Goal: Task Accomplishment & Management: Manage account settings

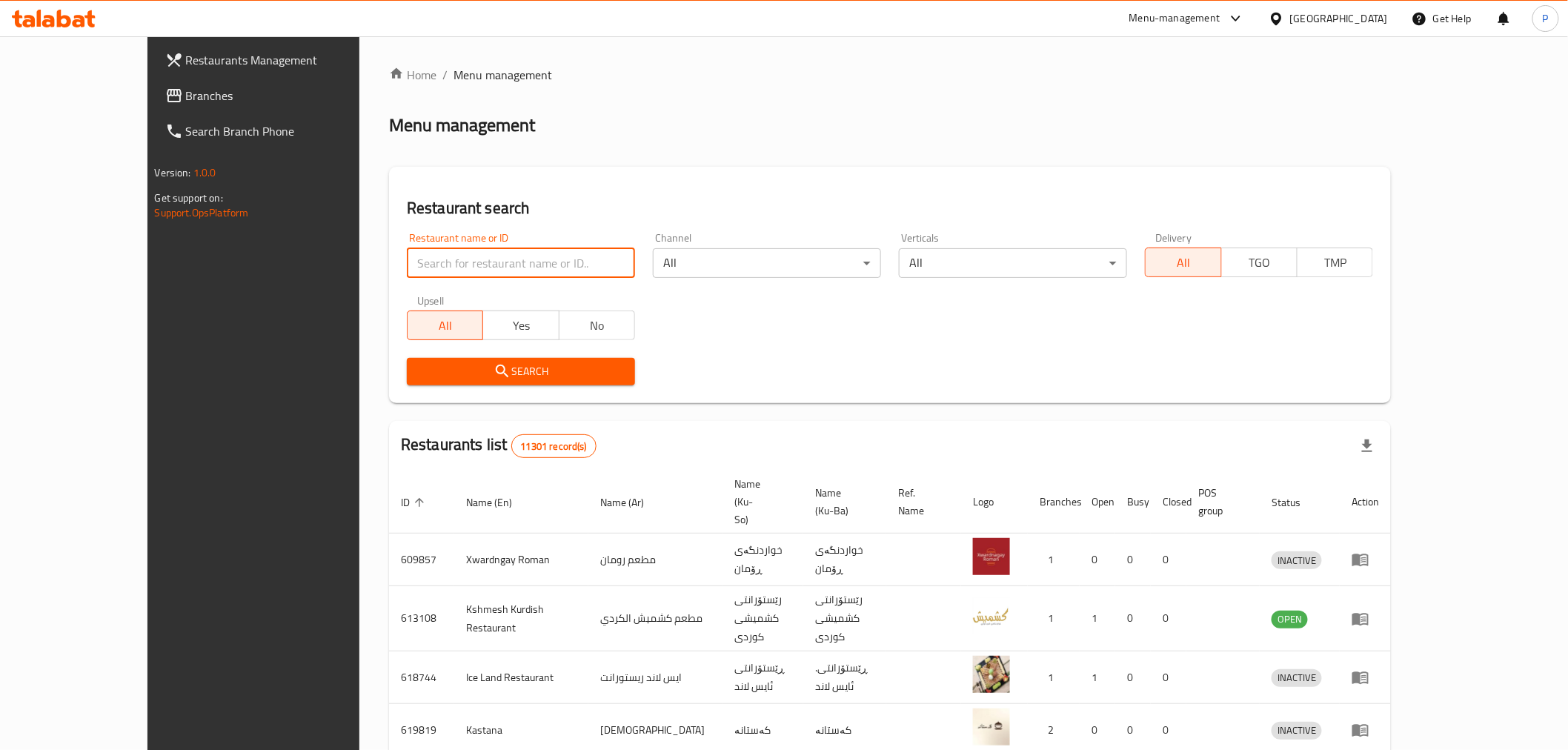
click at [410, 260] on input "search" at bounding box center [521, 263] width 228 height 30
type input "just burger"
click button "Search" at bounding box center [521, 371] width 228 height 27
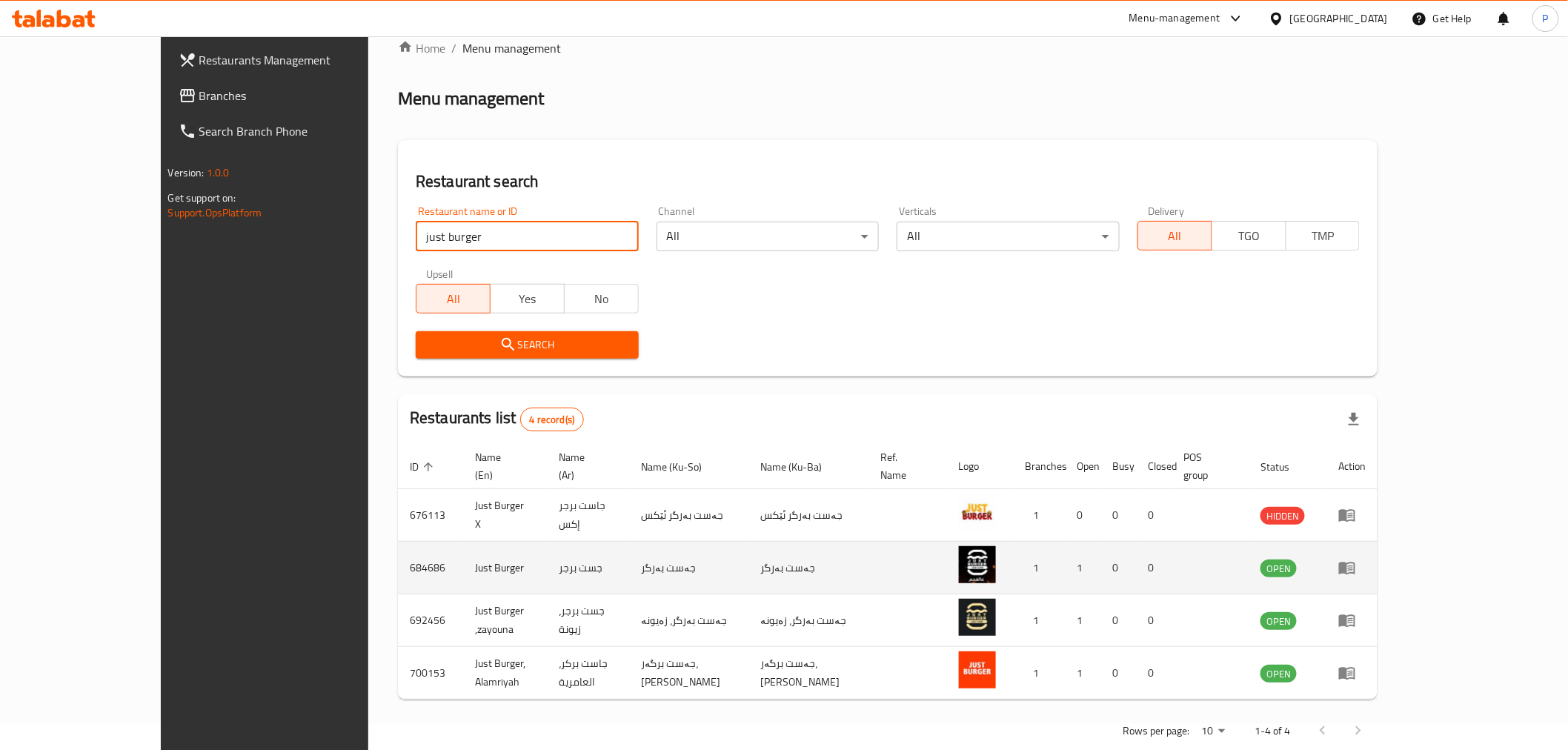
scroll to position [40, 0]
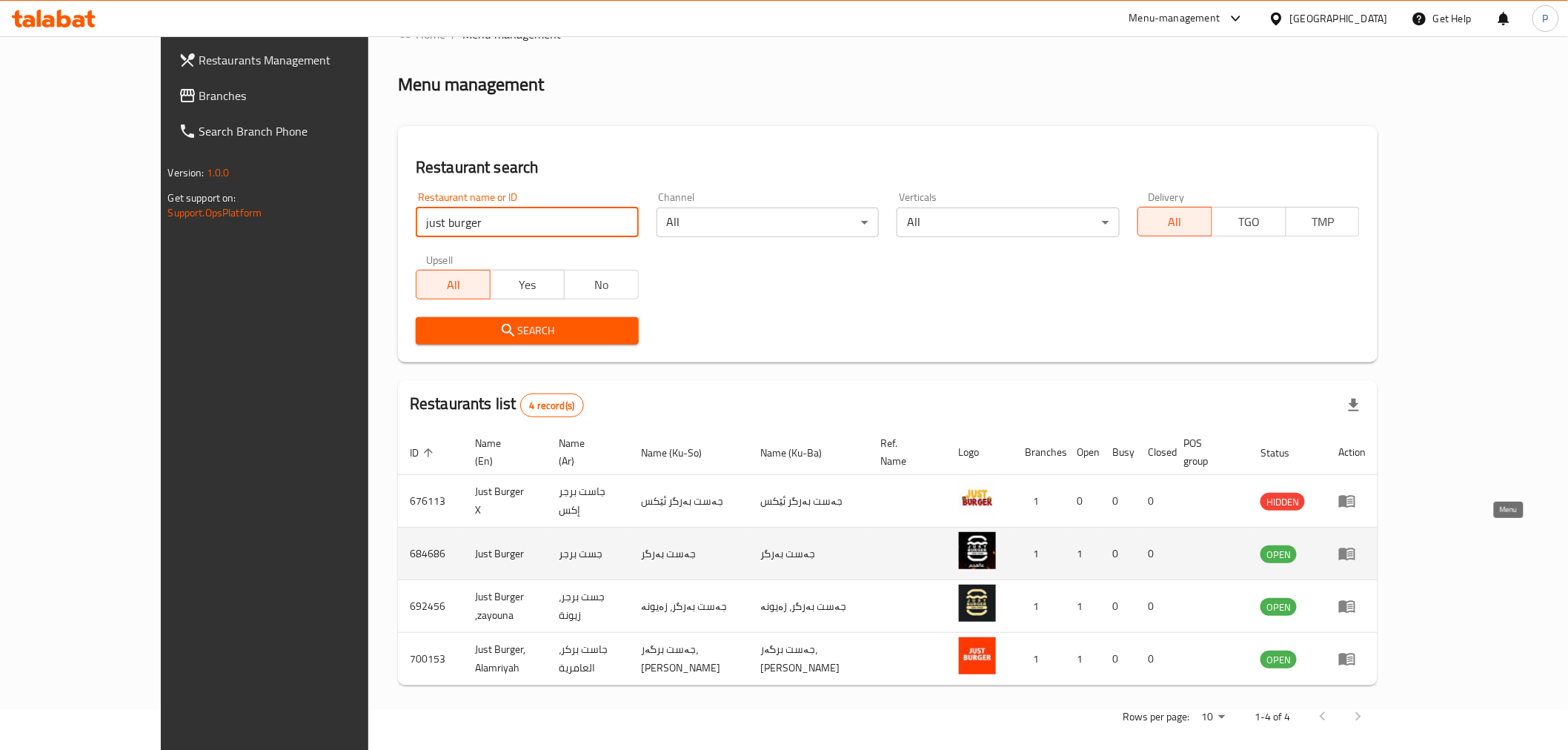
click at [1355, 548] on icon "enhanced table" at bounding box center [1347, 554] width 17 height 12
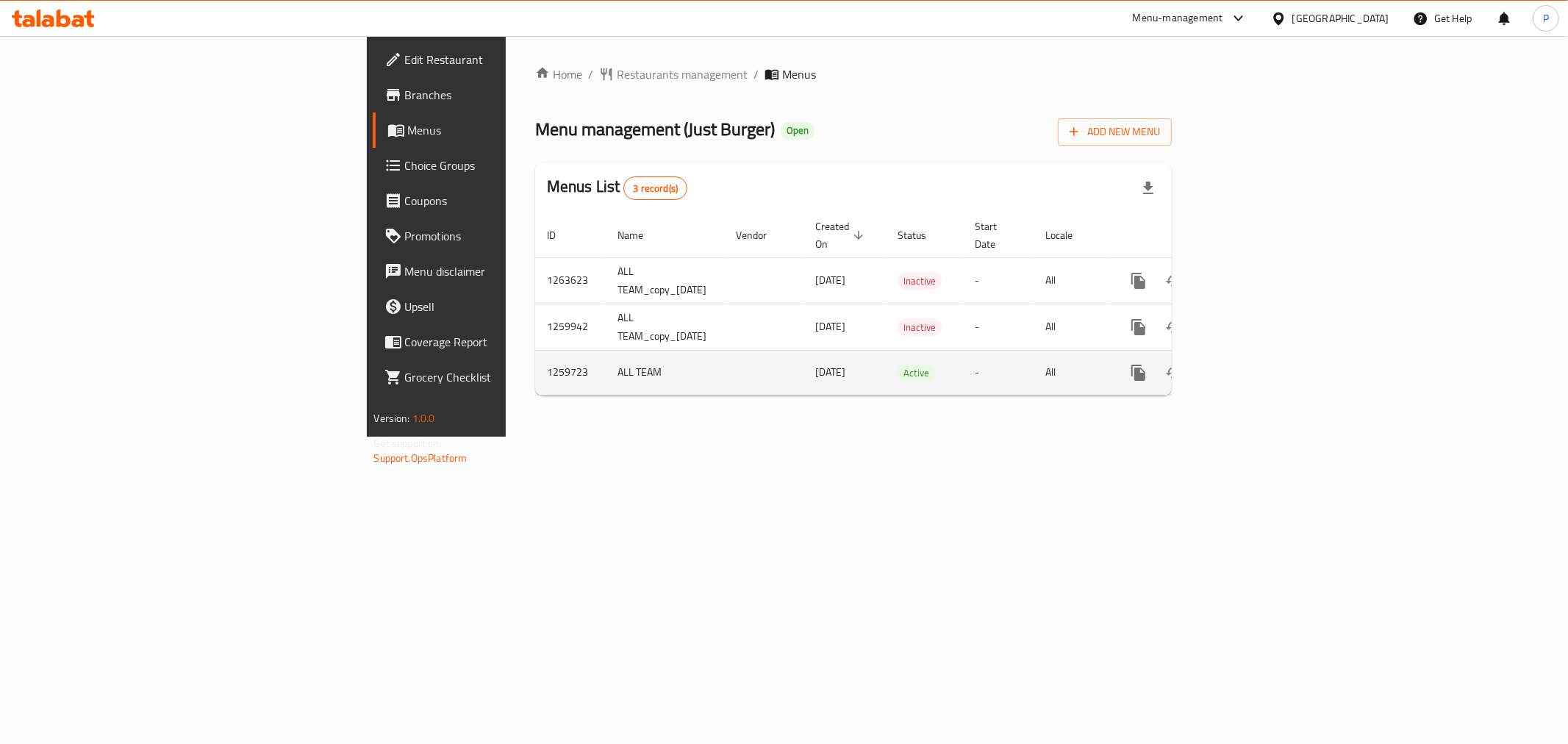
click at [1274, 361] on td "enhanced table" at bounding box center [1191, 372] width 165 height 45
click at [1253, 364] on icon "enhanced table" at bounding box center [1244, 373] width 18 height 18
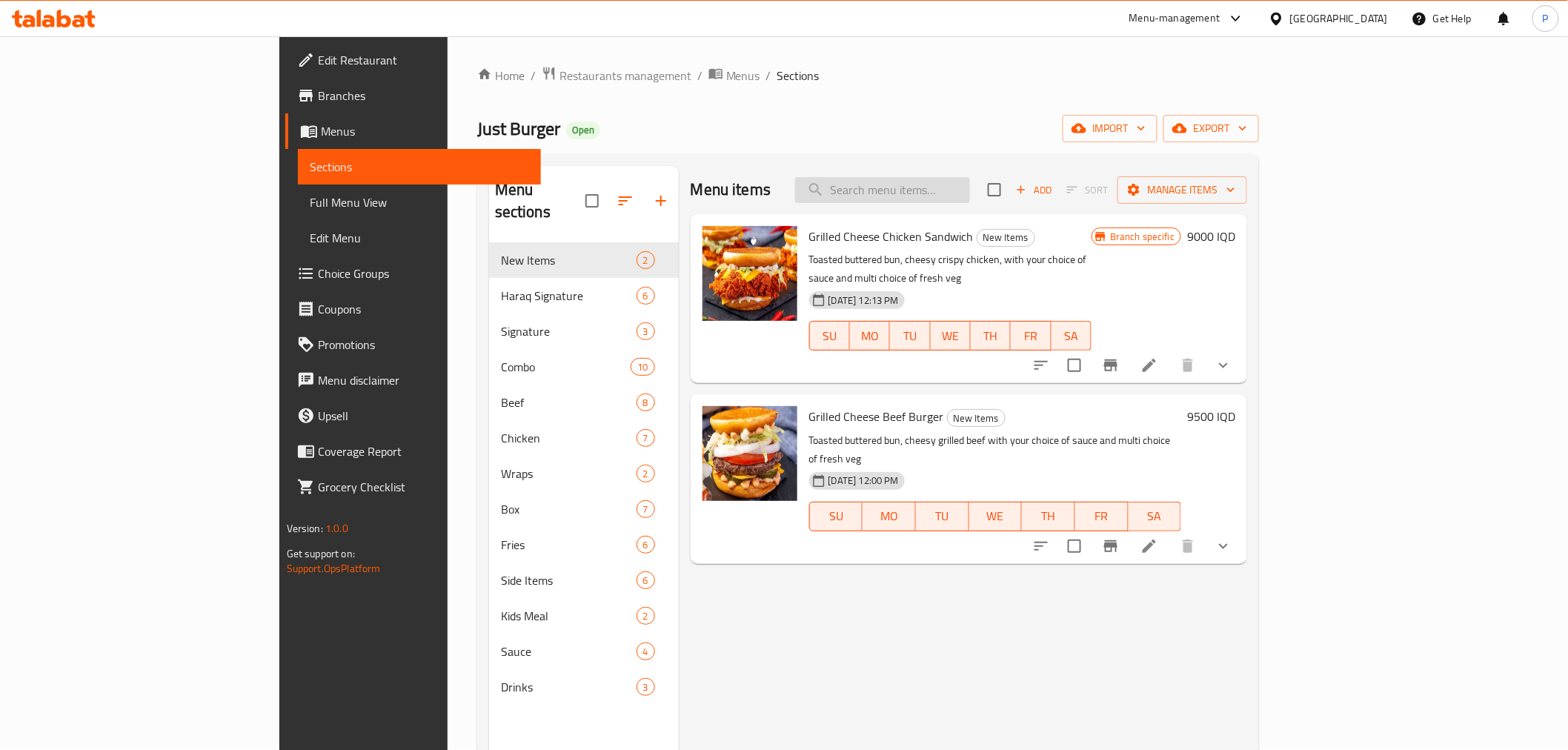
click at [970, 192] on input "search" at bounding box center [883, 189] width 175 height 26
type input "l"
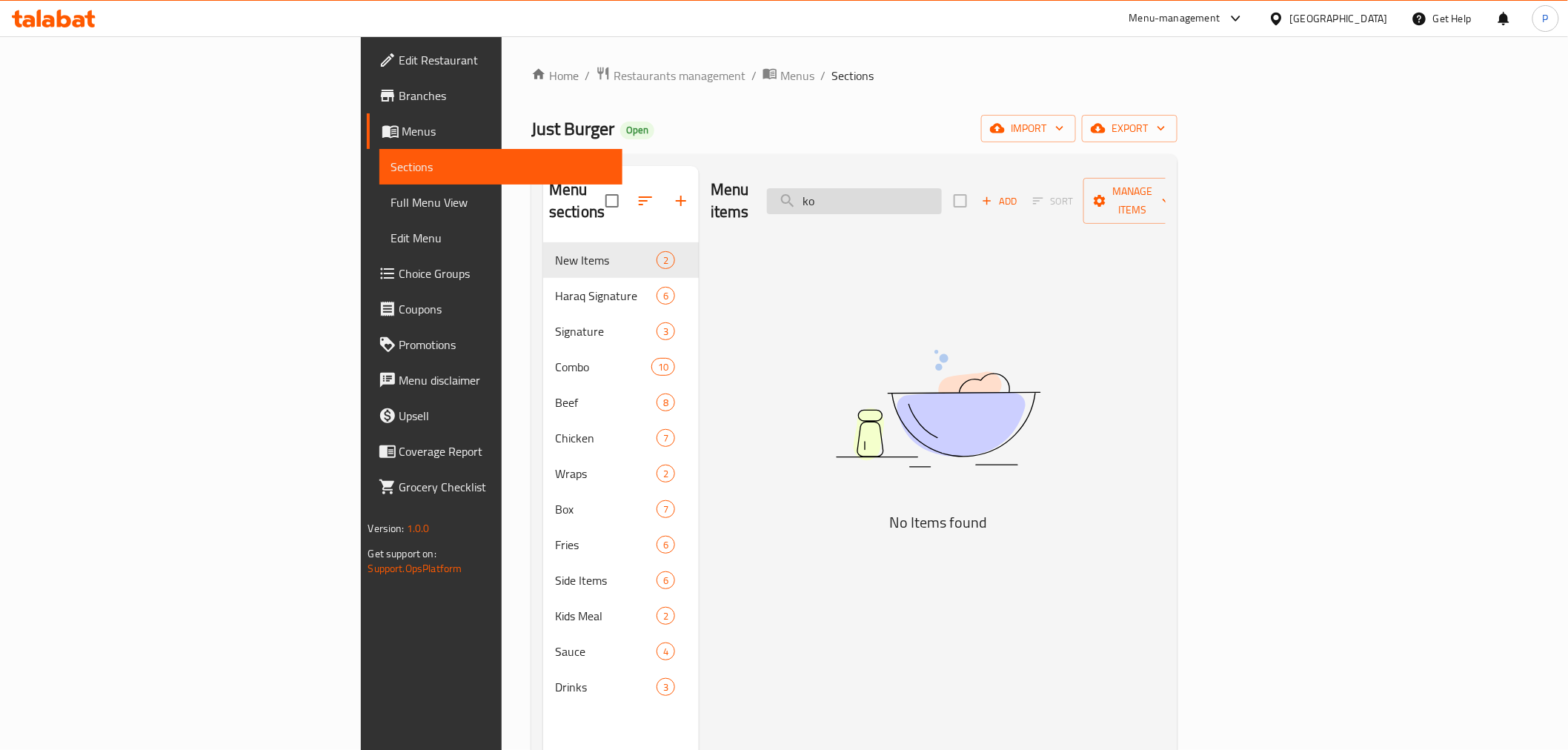
type input "k"
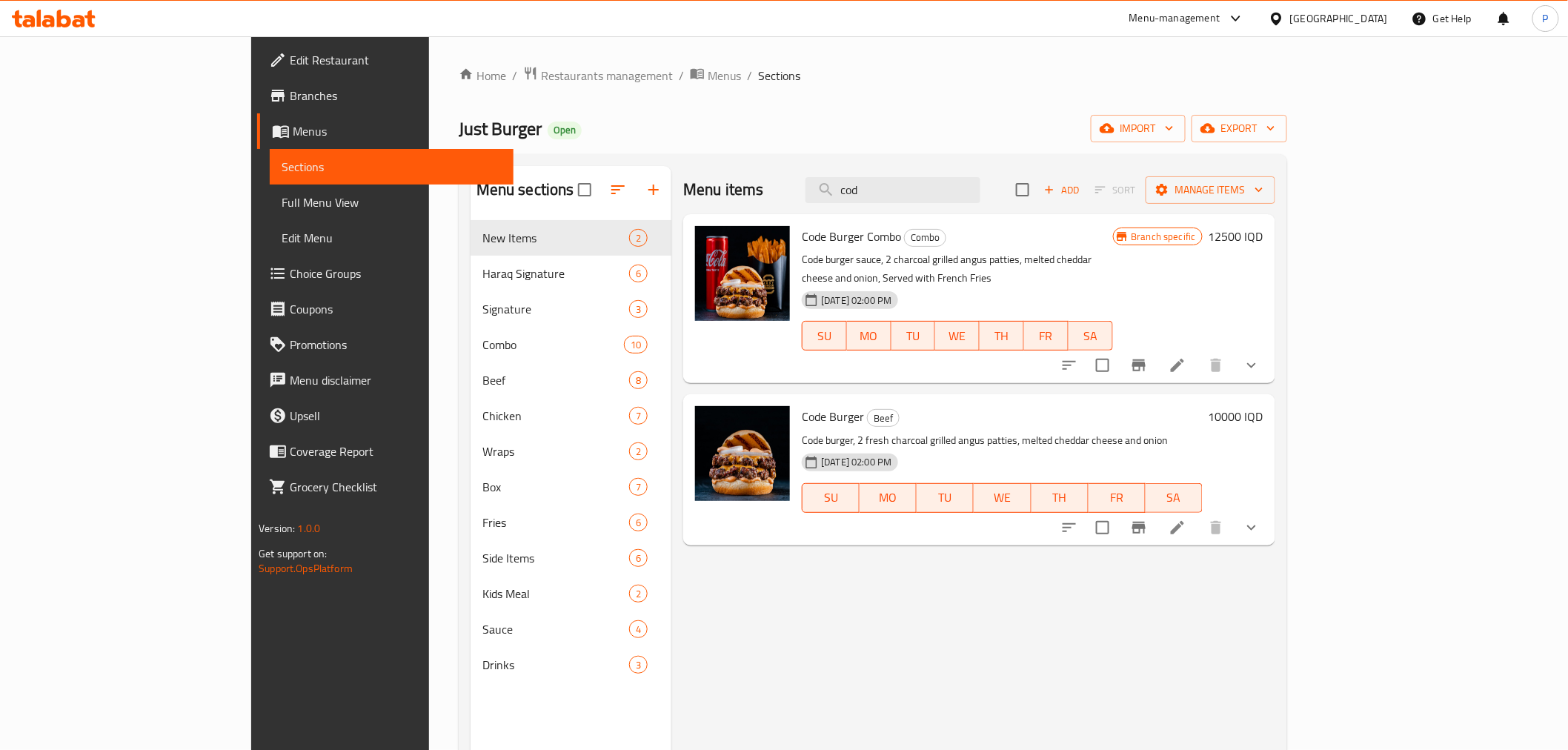
type input "cod"
click at [1263, 406] on h6 "10000 IQD" at bounding box center [1235, 416] width 54 height 21
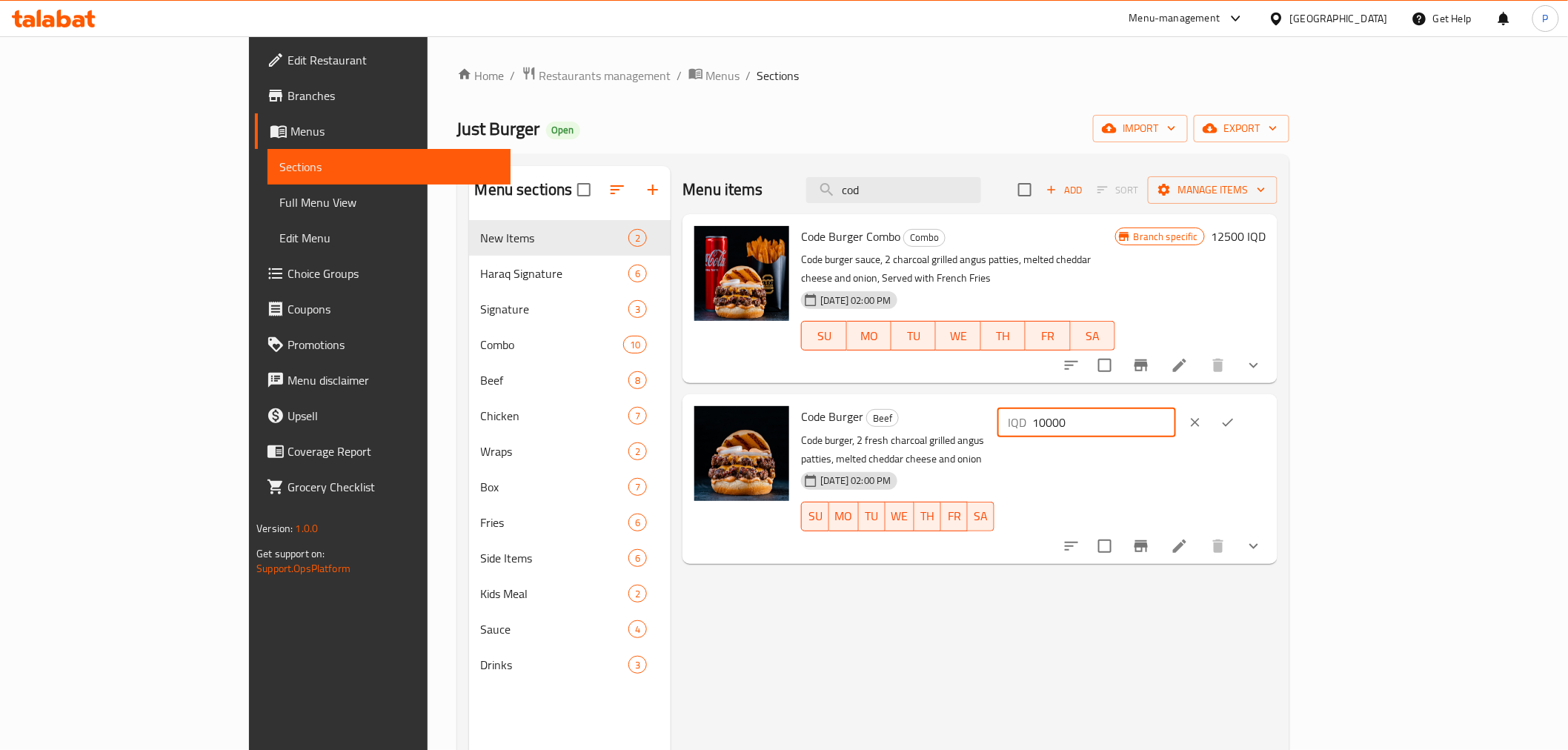
drag, startPoint x: 1341, startPoint y: 408, endPoint x: 1316, endPoint y: 407, distance: 25.0
click at [1176, 407] on input "10000" at bounding box center [1104, 422] width 144 height 30
click at [1176, 409] on input "10000" at bounding box center [1104, 422] width 144 height 30
type input "10500"
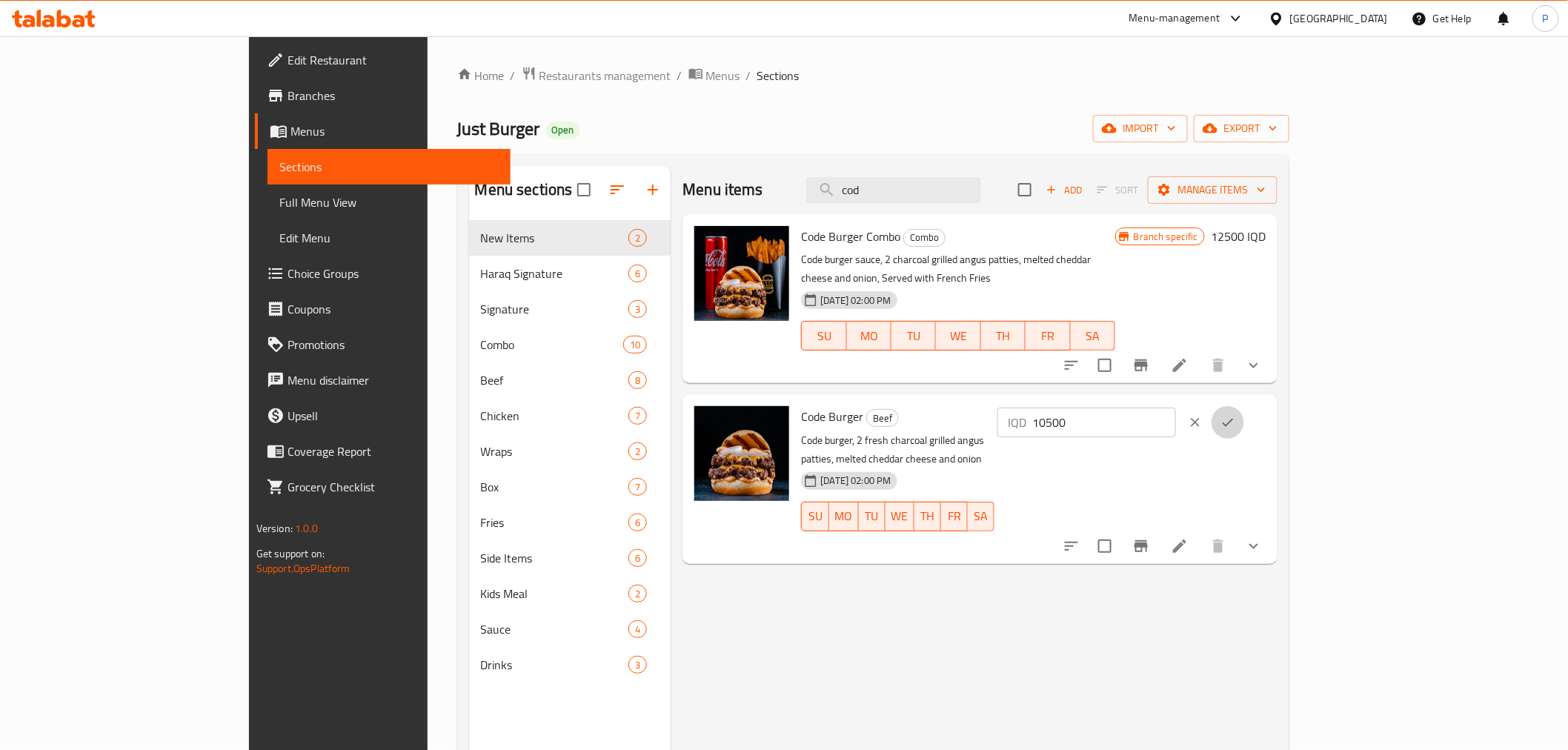
click at [1244, 406] on button "ok" at bounding box center [1227, 422] width 32 height 32
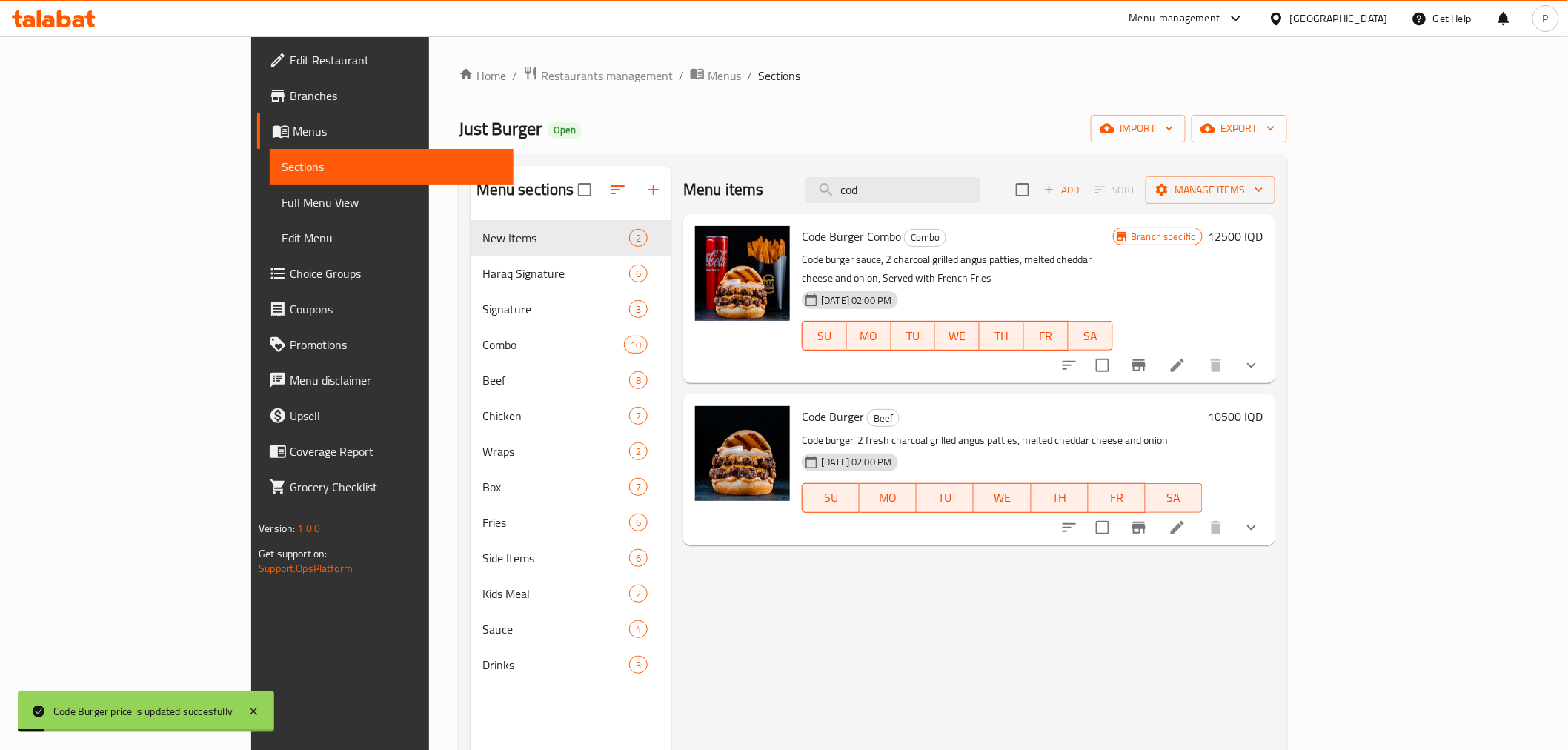
click at [1263, 234] on h6 "12500 IQD" at bounding box center [1235, 236] width 54 height 21
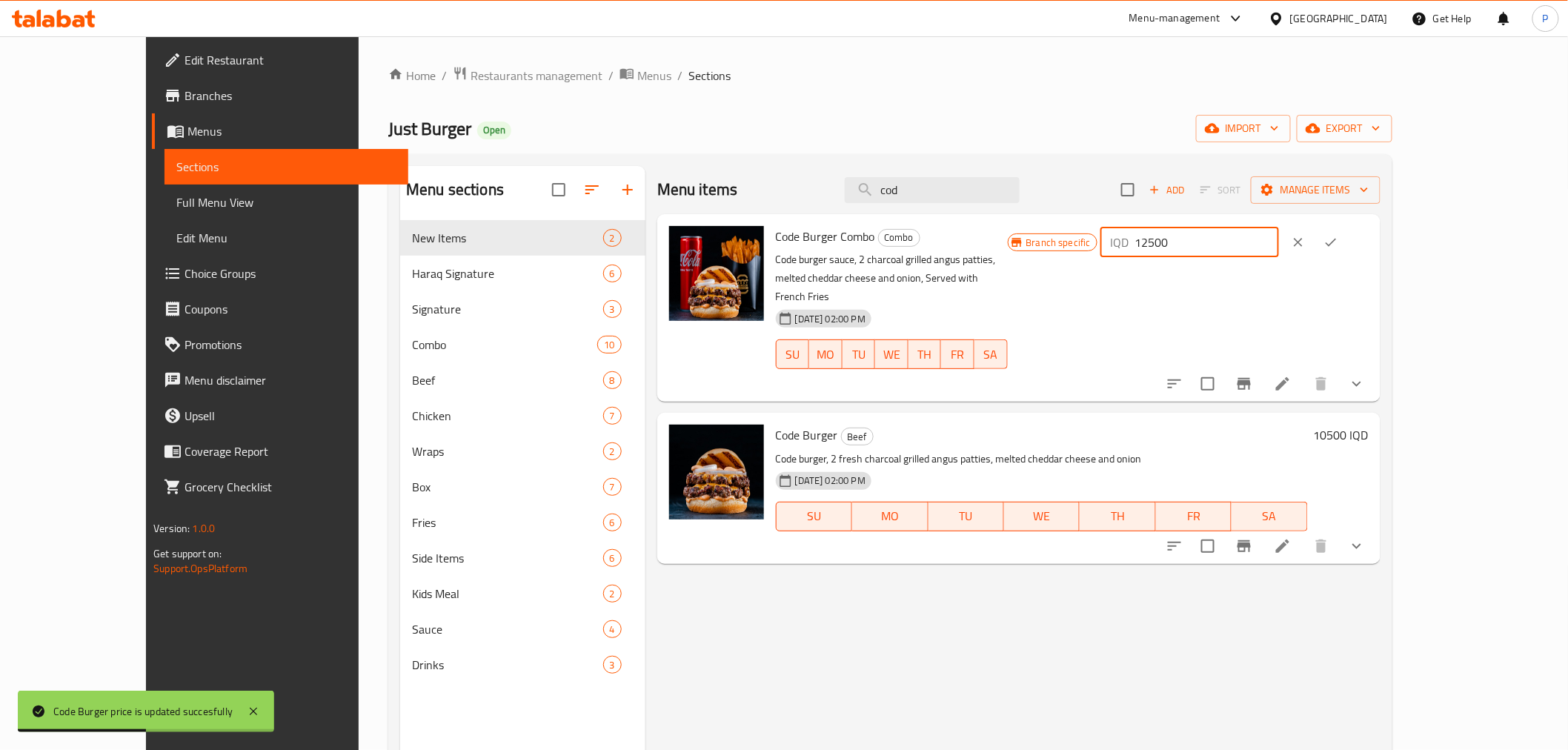
drag, startPoint x: 1330, startPoint y: 246, endPoint x: 1312, endPoint y: 247, distance: 18.0
click at [1279, 247] on input "12500" at bounding box center [1207, 242] width 144 height 30
click at [1279, 244] on input "12500" at bounding box center [1207, 242] width 144 height 30
drag, startPoint x: 1338, startPoint y: 243, endPoint x: 1312, endPoint y: 245, distance: 26.1
click at [1279, 245] on input "12500" at bounding box center [1207, 242] width 144 height 30
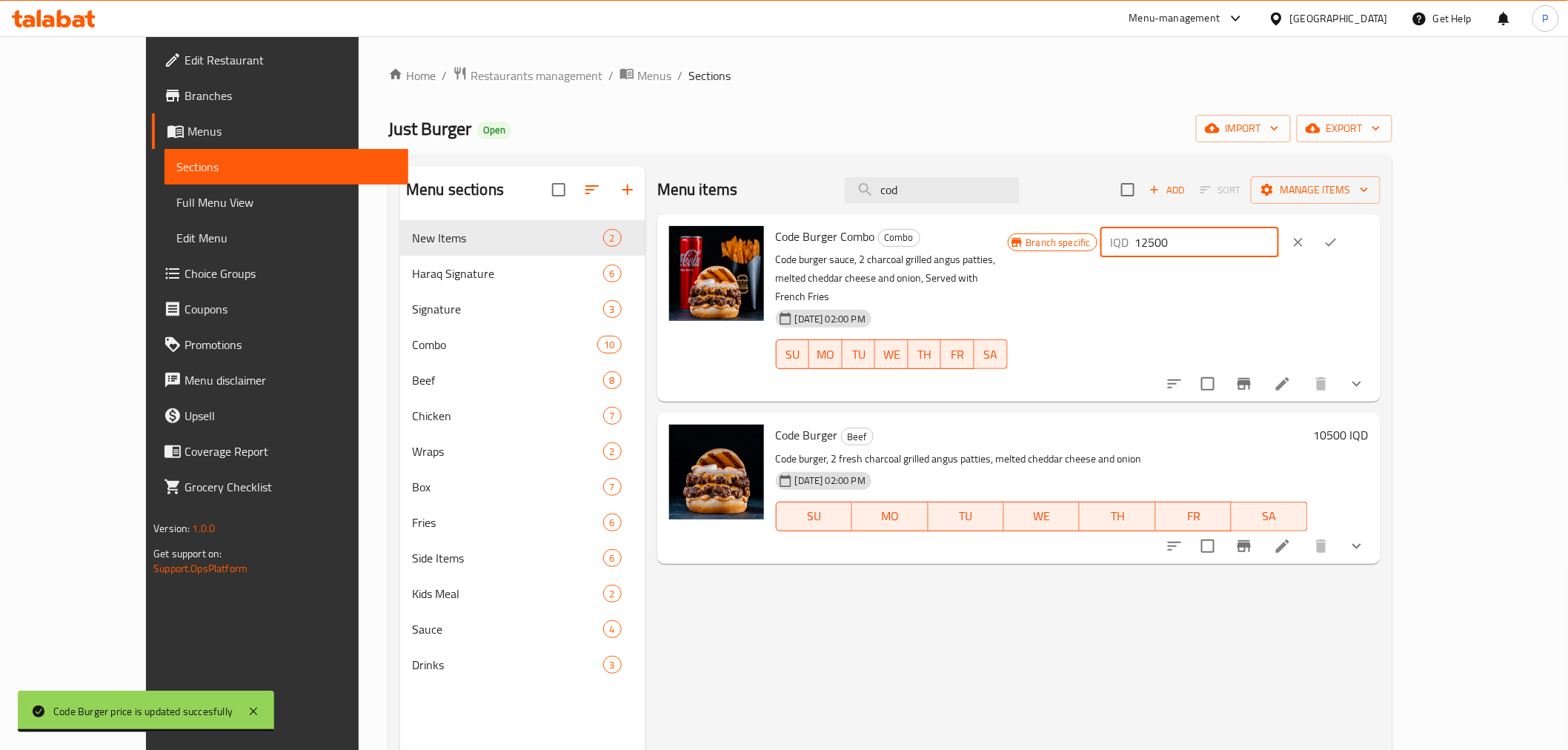
click at [1279, 256] on input "12500" at bounding box center [1207, 242] width 144 height 30
click at [1279, 245] on input "12500" at bounding box center [1207, 242] width 144 height 30
drag, startPoint x: 1338, startPoint y: 242, endPoint x: 1311, endPoint y: 243, distance: 27.0
click at [1279, 243] on input "12500" at bounding box center [1207, 242] width 144 height 30
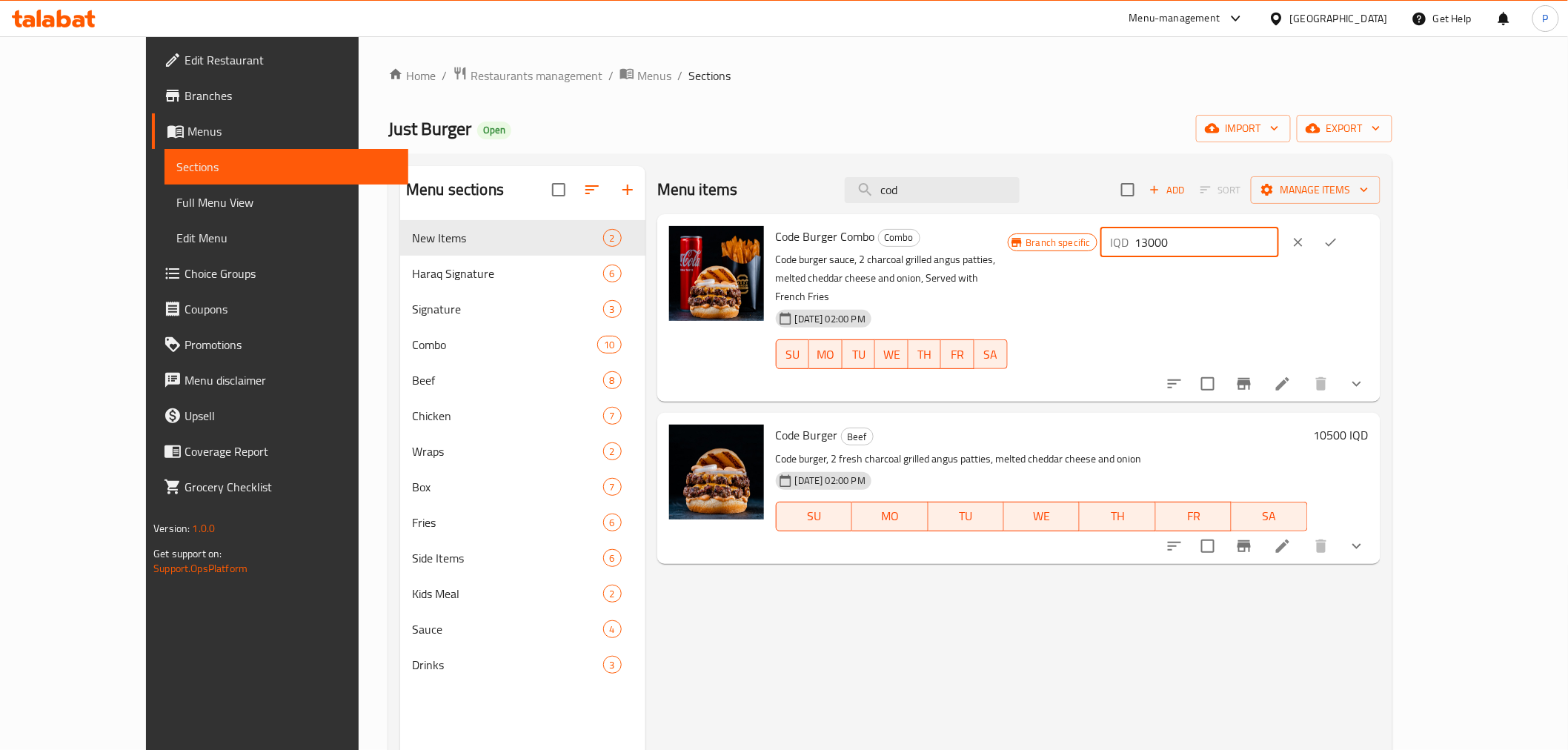
drag, startPoint x: 1346, startPoint y: 238, endPoint x: 1320, endPoint y: 239, distance: 26.0
click at [1279, 239] on input "13000" at bounding box center [1207, 242] width 144 height 30
type input "13000"
click at [1350, 282] on div "Branch specific IQD 13000 ​" at bounding box center [1187, 308] width 361 height 164
click at [1338, 235] on icon "ok" at bounding box center [1331, 242] width 15 height 15
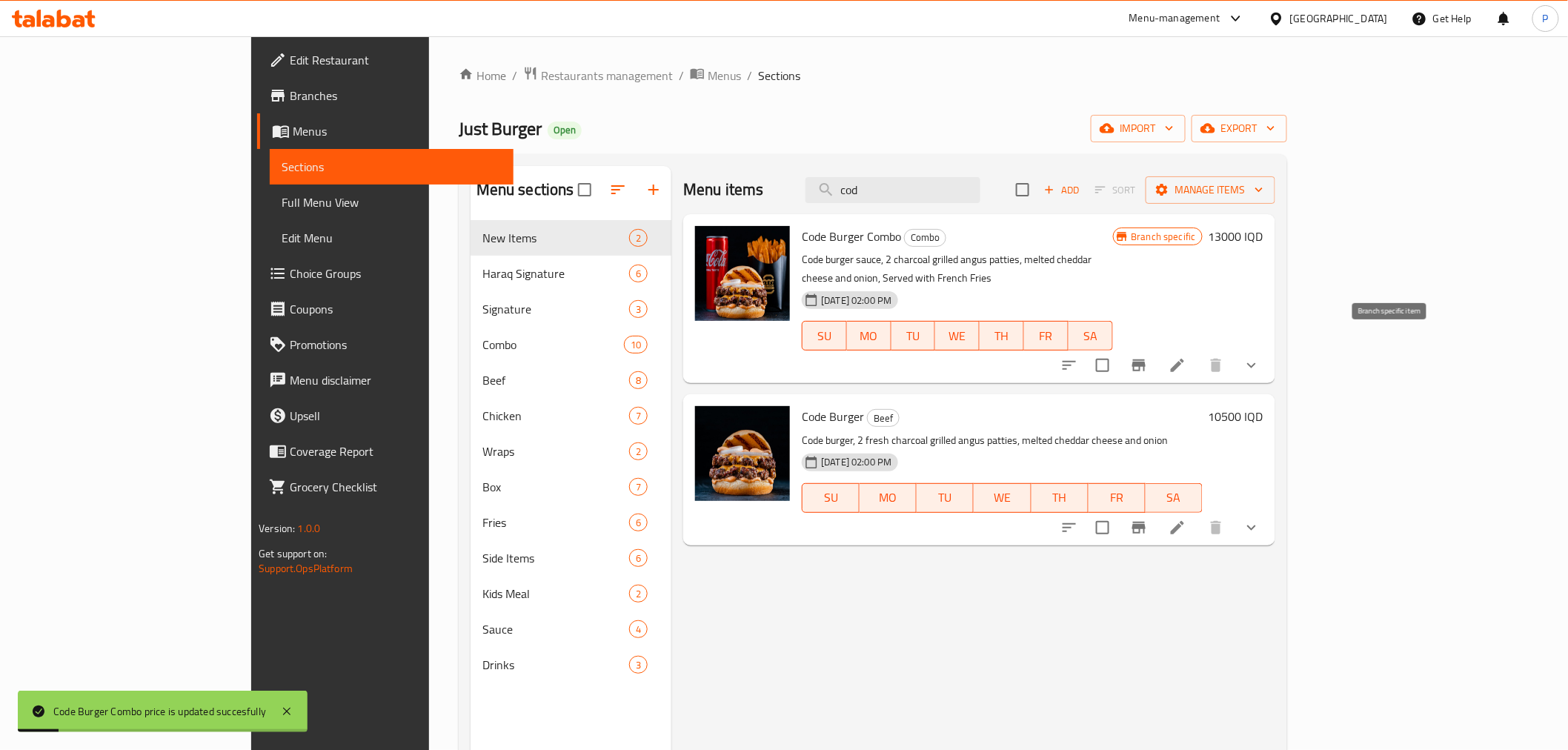
click at [1148, 357] on icon "Branch-specific-item" at bounding box center [1139, 366] width 18 height 18
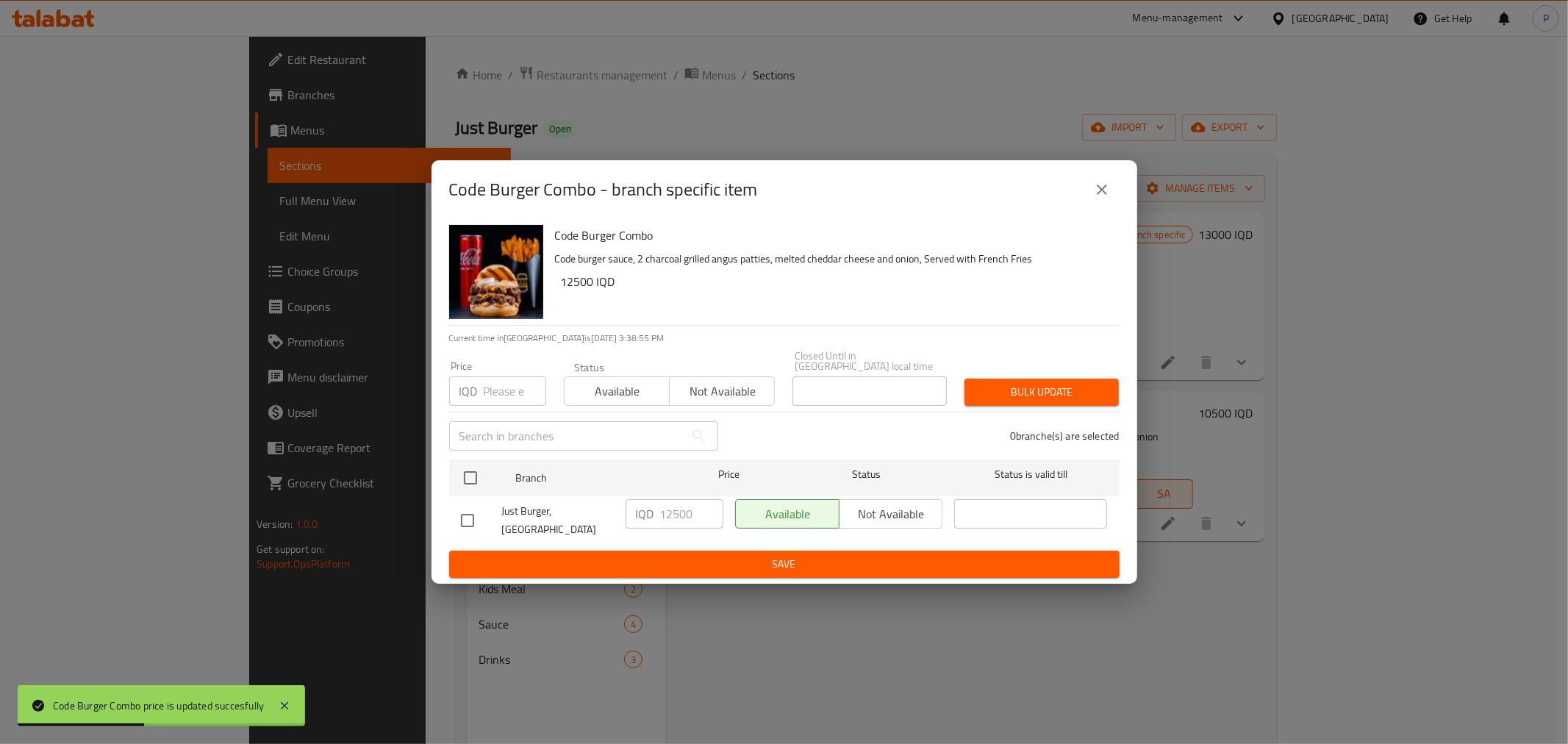
click at [463, 517] on input "checkbox" at bounding box center [468, 520] width 31 height 31
checkbox input "true"
drag, startPoint x: 680, startPoint y: 519, endPoint x: 665, endPoint y: 515, distance: 15.5
click at [665, 515] on input "12500" at bounding box center [691, 514] width 63 height 29
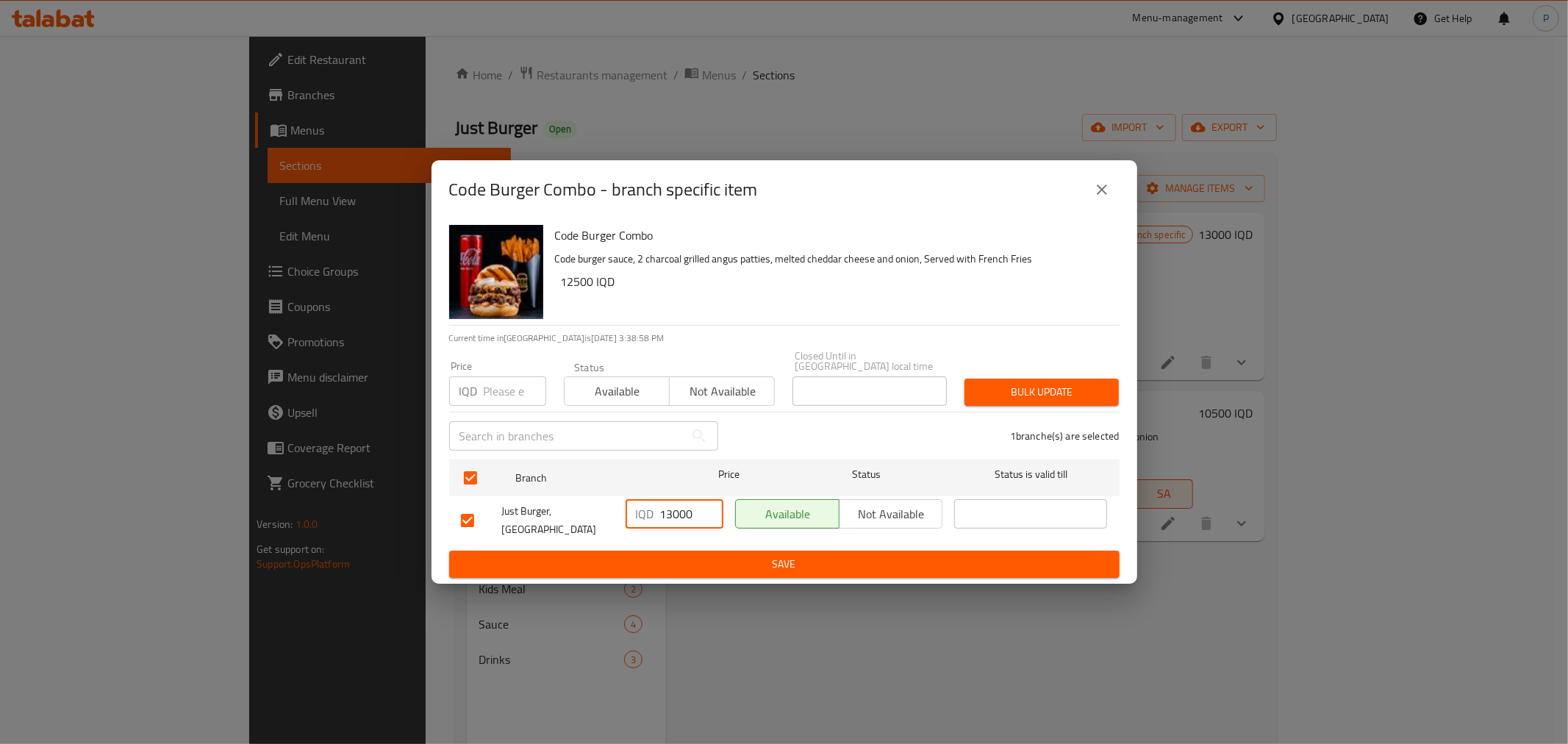
type input "13000"
click at [744, 555] on span "Save" at bounding box center [785, 564] width 647 height 18
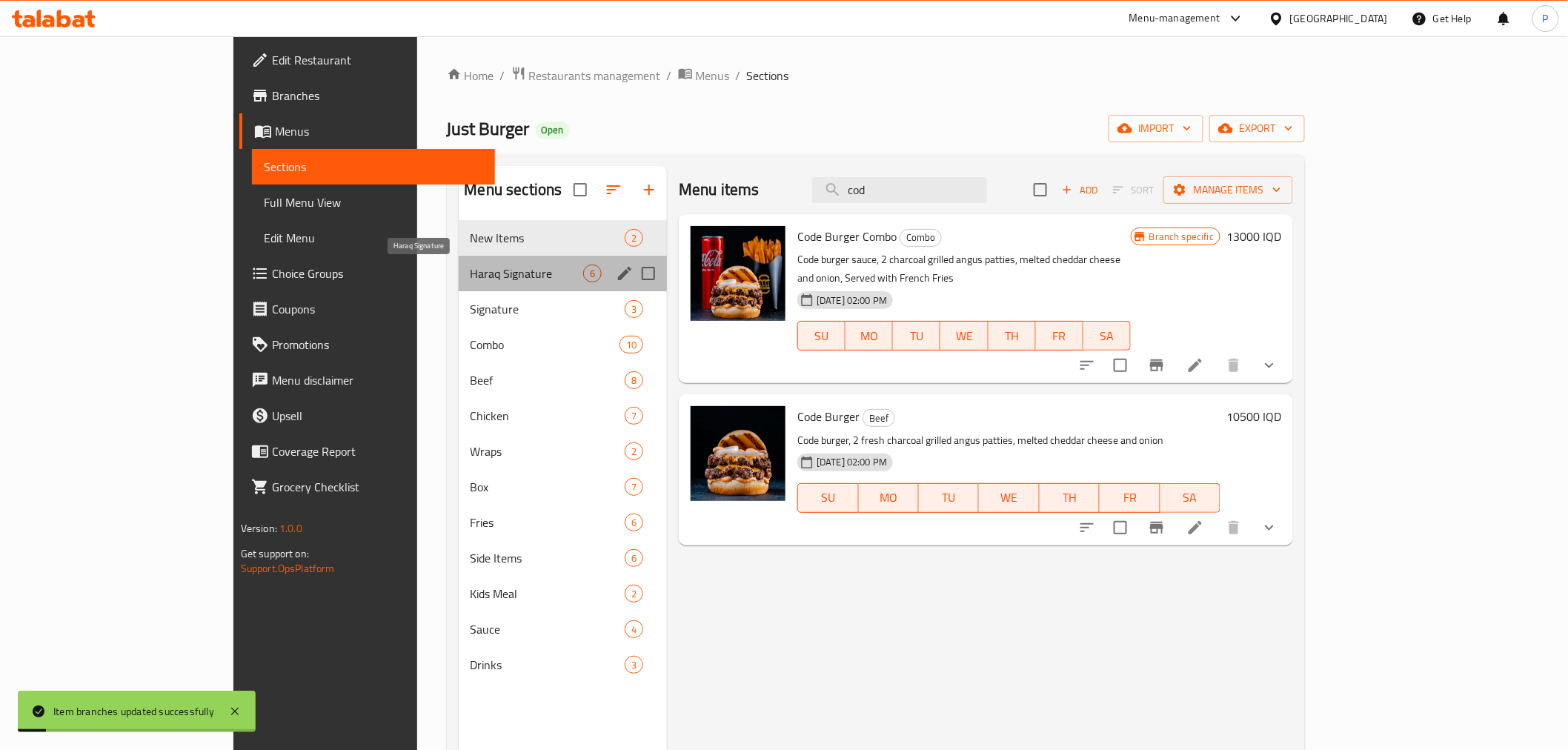
click at [471, 280] on span "Haraq Signature" at bounding box center [527, 273] width 113 height 18
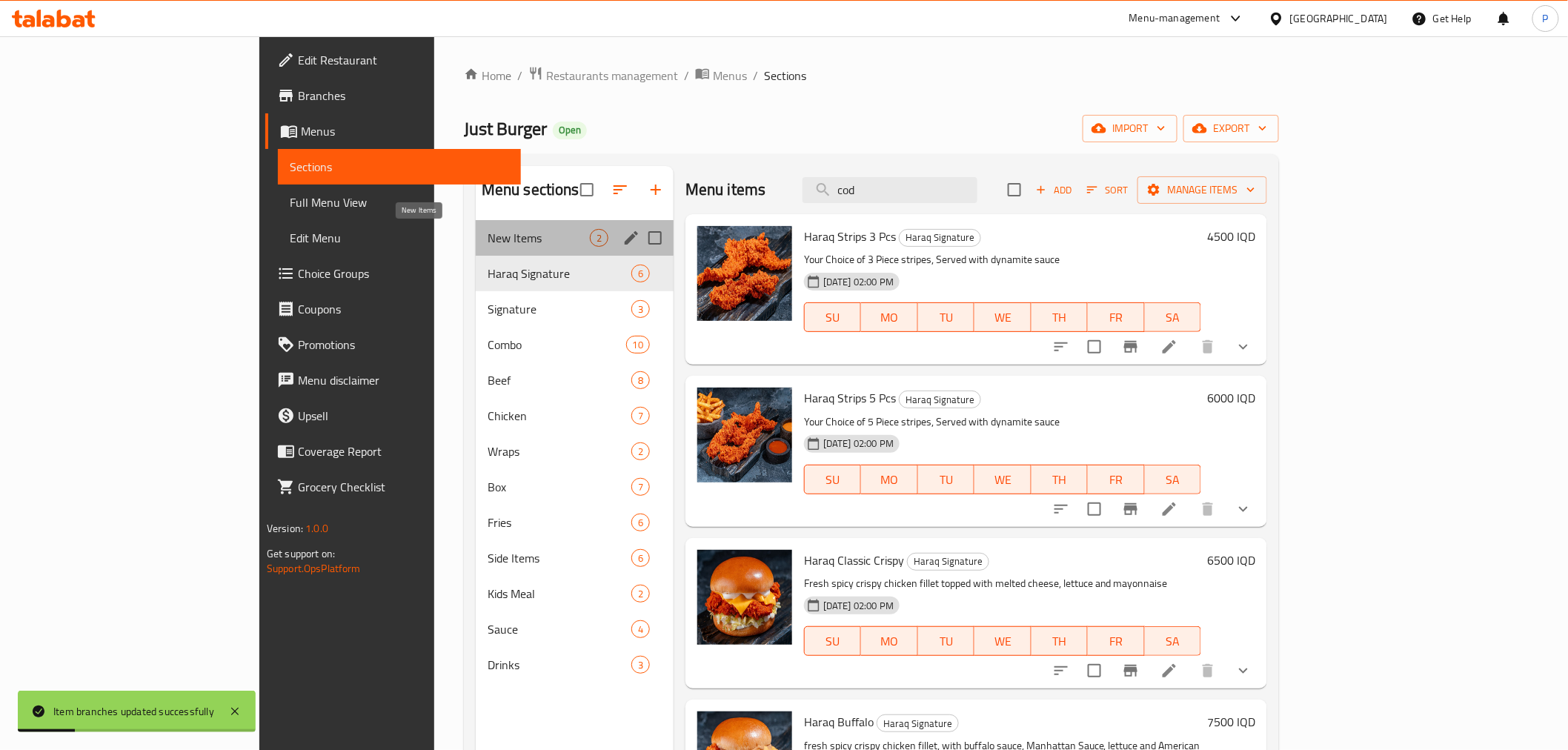
click at [487, 240] on span "New Items" at bounding box center [538, 238] width 102 height 18
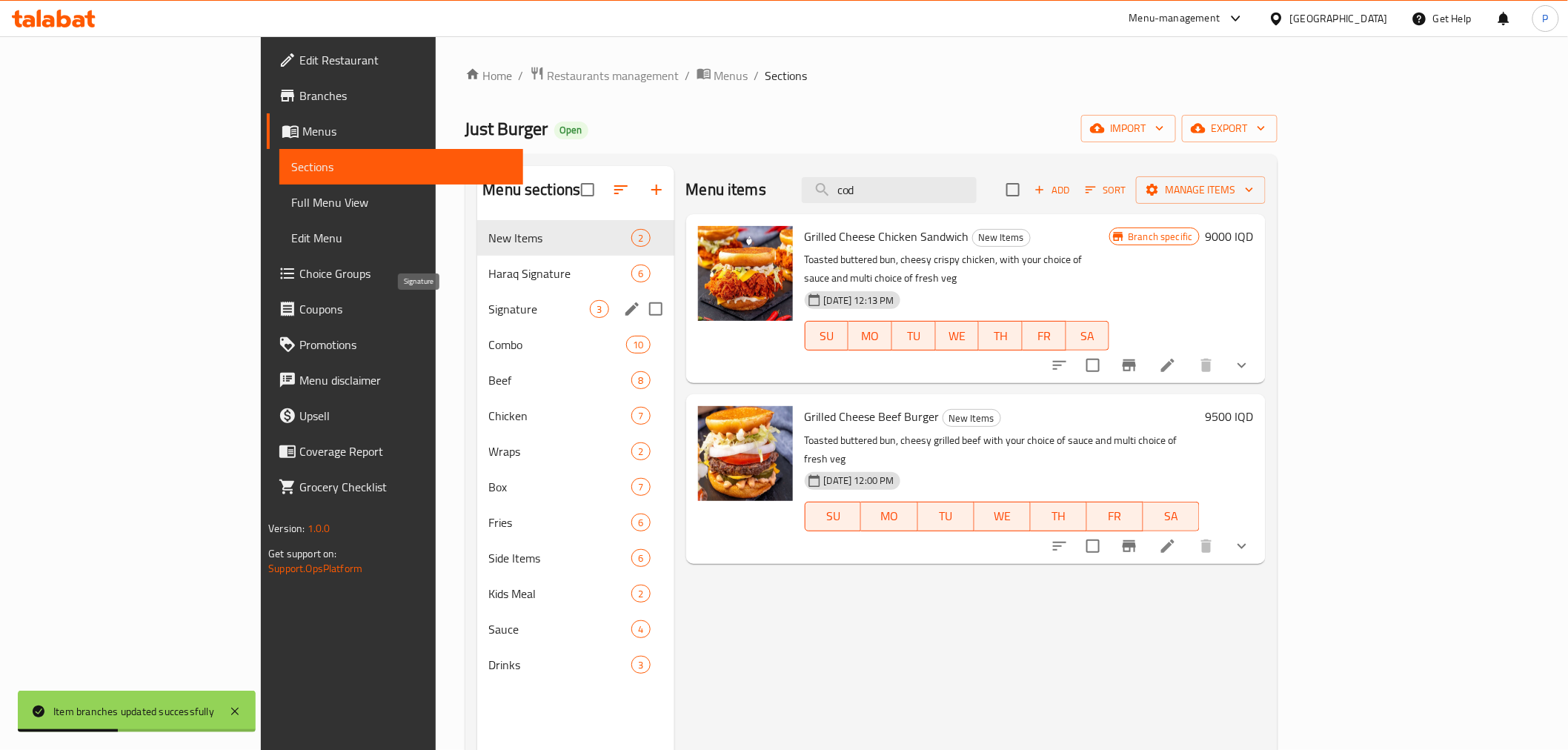
click at [489, 282] on span "Haraq Signature" at bounding box center [560, 273] width 143 height 18
